Goal: Information Seeking & Learning: Learn about a topic

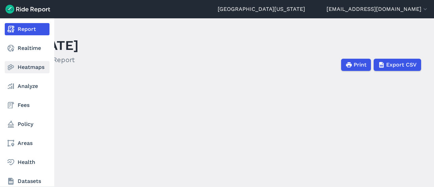
click at [17, 64] on link "Heatmaps" at bounding box center [27, 67] width 45 height 12
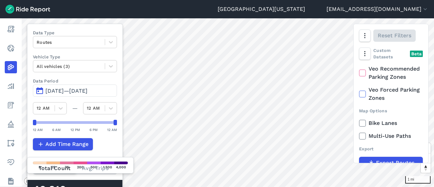
click at [103, 0] on html "[GEOGRAPHIC_DATA][US_STATE] [EMAIL_ADDRESS][DOMAIN_NAME] Settings Terms Sign Ou…" at bounding box center [217, 93] width 434 height 187
click at [62, 92] on span "[DATE]—[DATE]" at bounding box center [66, 90] width 42 height 6
click at [58, 88] on span "[DATE]—[DATE]" at bounding box center [66, 90] width 42 height 6
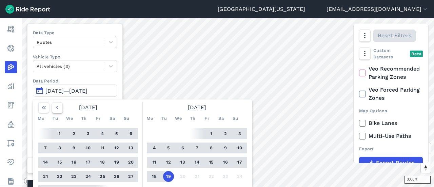
click at [61, 111] on button "button" at bounding box center [57, 107] width 11 height 11
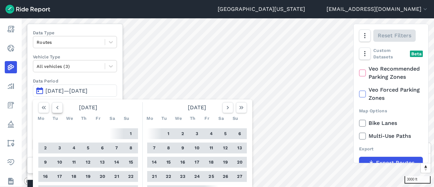
click at [61, 111] on button "button" at bounding box center [57, 107] width 11 height 11
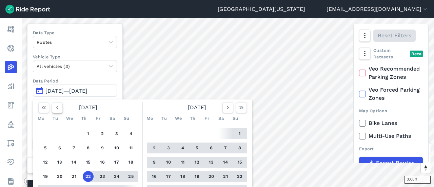
click at [61, 111] on button "button" at bounding box center [57, 107] width 11 height 11
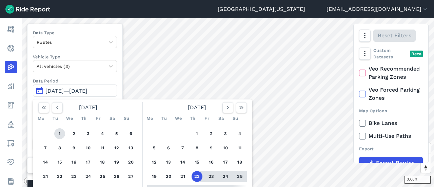
click at [58, 128] on button "1" at bounding box center [59, 133] width 11 height 11
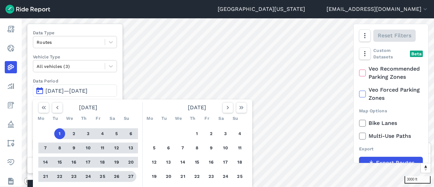
click at [134, 174] on button "27" at bounding box center [130, 176] width 11 height 11
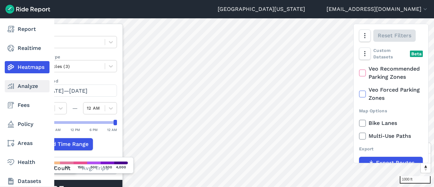
click at [19, 84] on link "Analyze" at bounding box center [27, 86] width 45 height 12
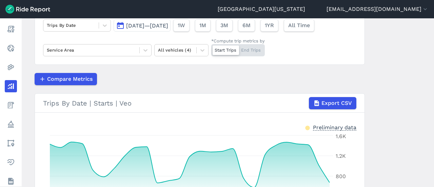
scroll to position [41, 0]
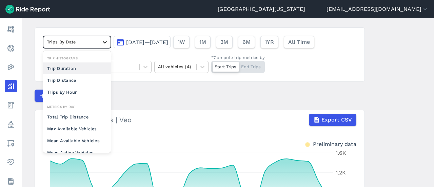
click at [108, 43] on div at bounding box center [105, 42] width 12 height 12
click at [95, 77] on div "Trip Distance" at bounding box center [77, 80] width 68 height 12
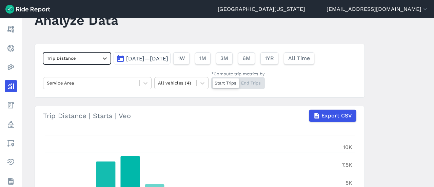
scroll to position [25, 0]
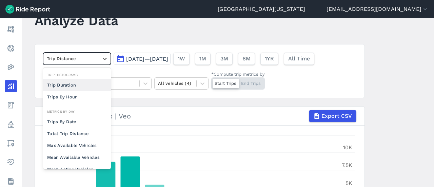
click at [97, 60] on div "Trip Distance" at bounding box center [70, 58] width 55 height 11
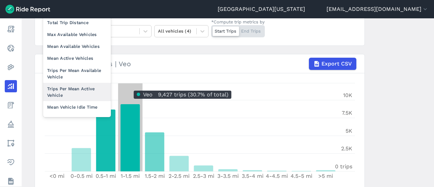
scroll to position [87, 0]
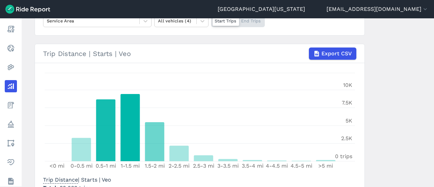
click at [396, 92] on main "Analyze Data Trip Distance [DATE]—[DATE] 1W 1M 3M 6M 1YR All Time Service Area …" at bounding box center [228, 102] width 412 height 168
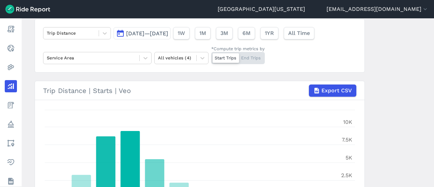
scroll to position [46, 0]
